Goal: Transaction & Acquisition: Book appointment/travel/reservation

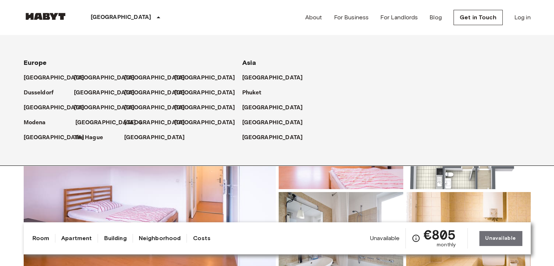
click at [85, 122] on p "[GEOGRAPHIC_DATA]" at bounding box center [105, 122] width 61 height 9
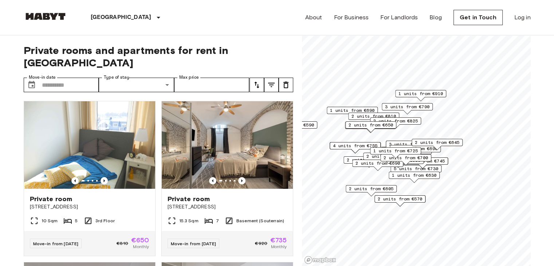
click at [314, 125] on span "3 units from €590" at bounding box center [292, 125] width 44 height 7
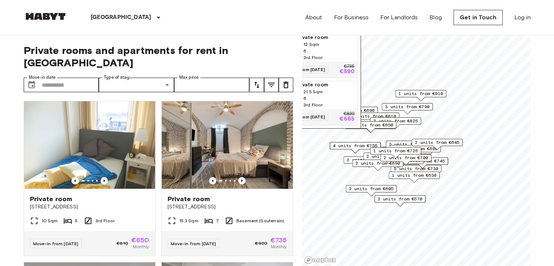
click at [320, 54] on span "3rd Floor" at bounding box center [313, 57] width 19 height 7
click at [70, 78] on input "Move-in date" at bounding box center [70, 85] width 57 height 15
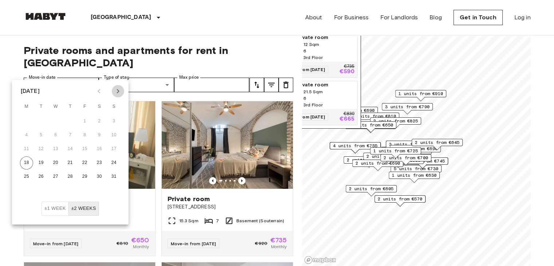
click at [121, 87] on icon "Next month" at bounding box center [118, 91] width 9 height 9
click at [113, 125] on button "5" at bounding box center [114, 121] width 13 height 13
type input "**********"
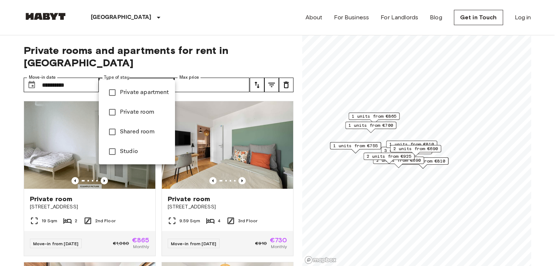
click at [2, 142] on div at bounding box center [280, 133] width 560 height 266
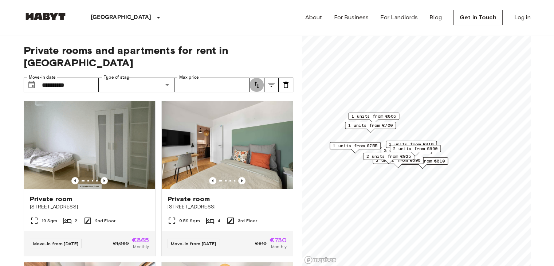
click at [259, 81] on icon "tune" at bounding box center [257, 85] width 9 height 9
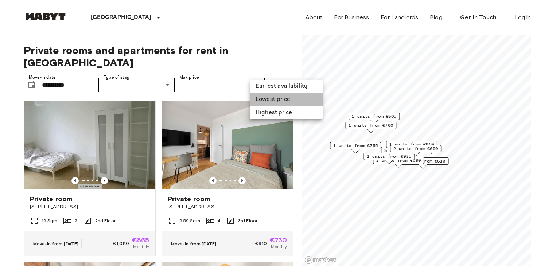
click at [261, 102] on li "Lowest price" at bounding box center [286, 99] width 73 height 13
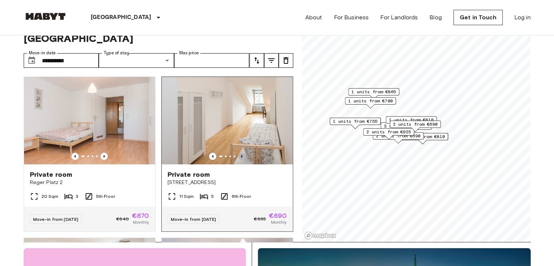
click at [240, 153] on icon "Previous image" at bounding box center [241, 156] width 7 height 7
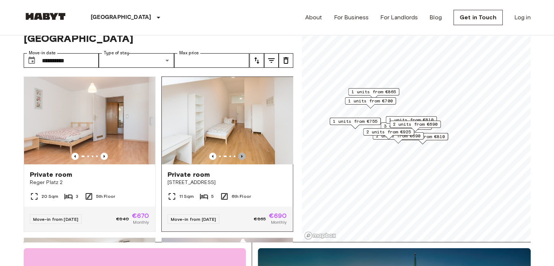
click at [240, 153] on icon "Previous image" at bounding box center [241, 156] width 7 height 7
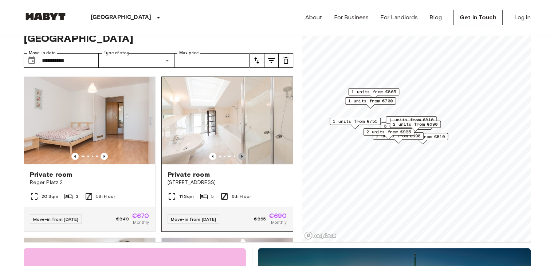
click at [240, 153] on icon "Previous image" at bounding box center [241, 156] width 7 height 7
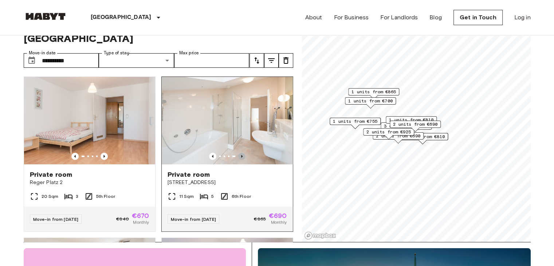
click at [240, 153] on icon "Previous image" at bounding box center [241, 156] width 7 height 7
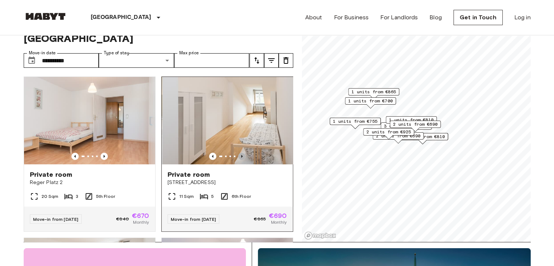
click at [240, 153] on icon "Previous image" at bounding box center [241, 156] width 7 height 7
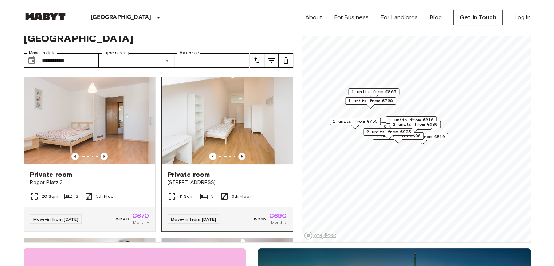
click at [240, 153] on icon "Previous image" at bounding box center [241, 156] width 7 height 7
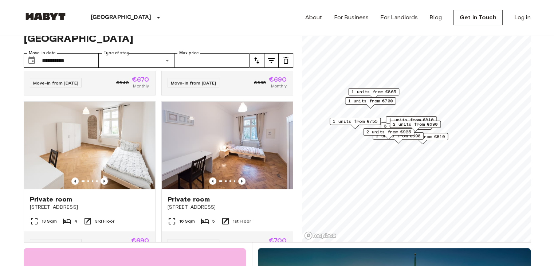
scroll to position [136, 0]
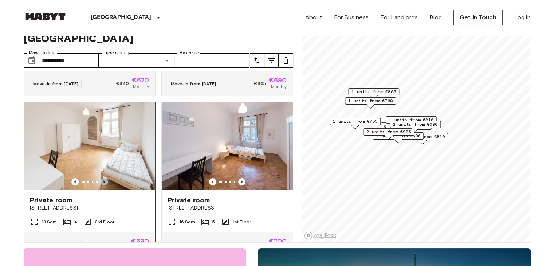
click at [102, 178] on icon "Previous image" at bounding box center [104, 181] width 7 height 7
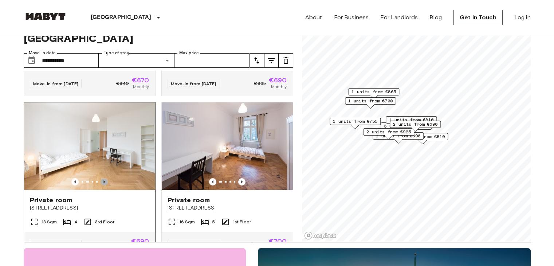
click at [102, 178] on icon "Previous image" at bounding box center [104, 181] width 7 height 7
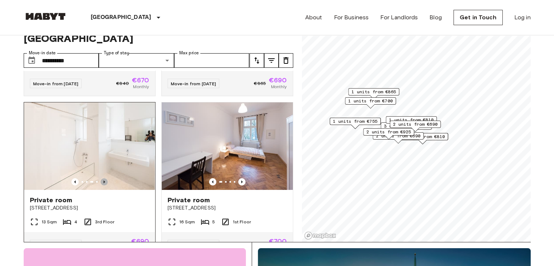
click at [102, 178] on icon "Previous image" at bounding box center [104, 181] width 7 height 7
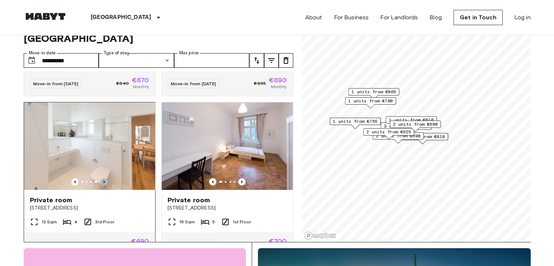
click at [102, 178] on icon "Previous image" at bounding box center [104, 181] width 7 height 7
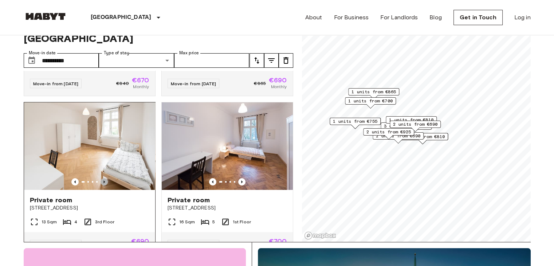
click at [102, 178] on icon "Previous image" at bounding box center [104, 181] width 7 height 7
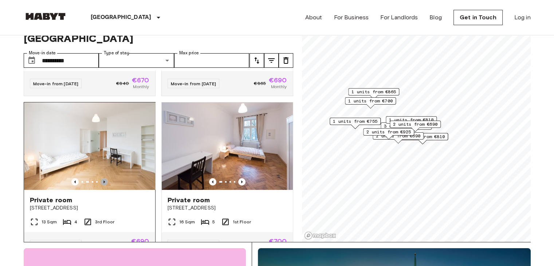
click at [102, 178] on icon "Previous image" at bounding box center [104, 181] width 7 height 7
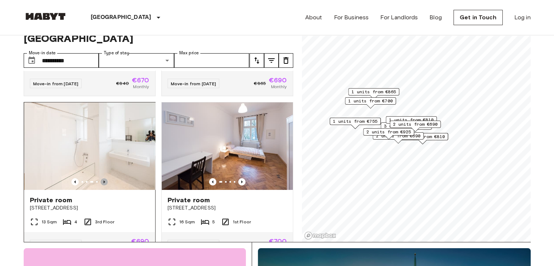
click at [102, 178] on icon "Previous image" at bounding box center [104, 181] width 7 height 7
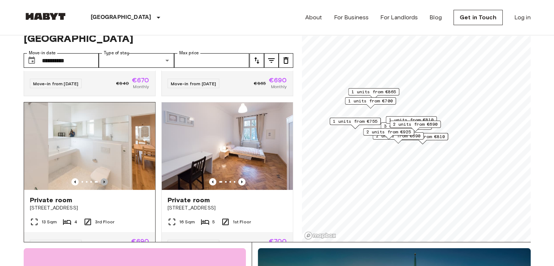
click at [102, 178] on icon "Previous image" at bounding box center [104, 181] width 7 height 7
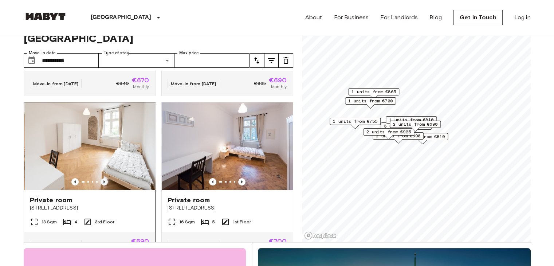
click at [102, 178] on icon "Previous image" at bounding box center [104, 181] width 7 height 7
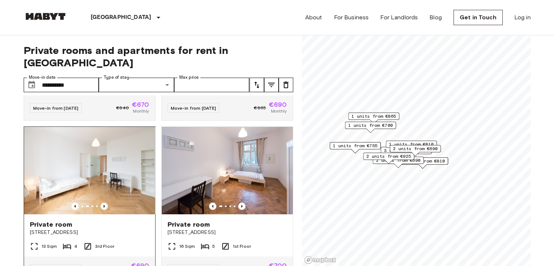
scroll to position [0, 0]
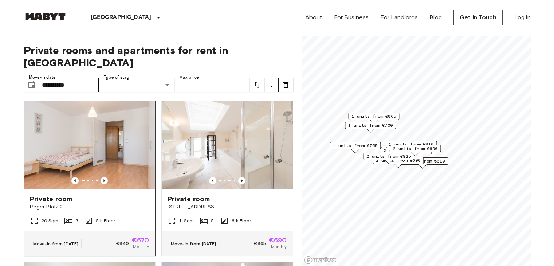
click at [88, 157] on img at bounding box center [89, 144] width 131 height 87
